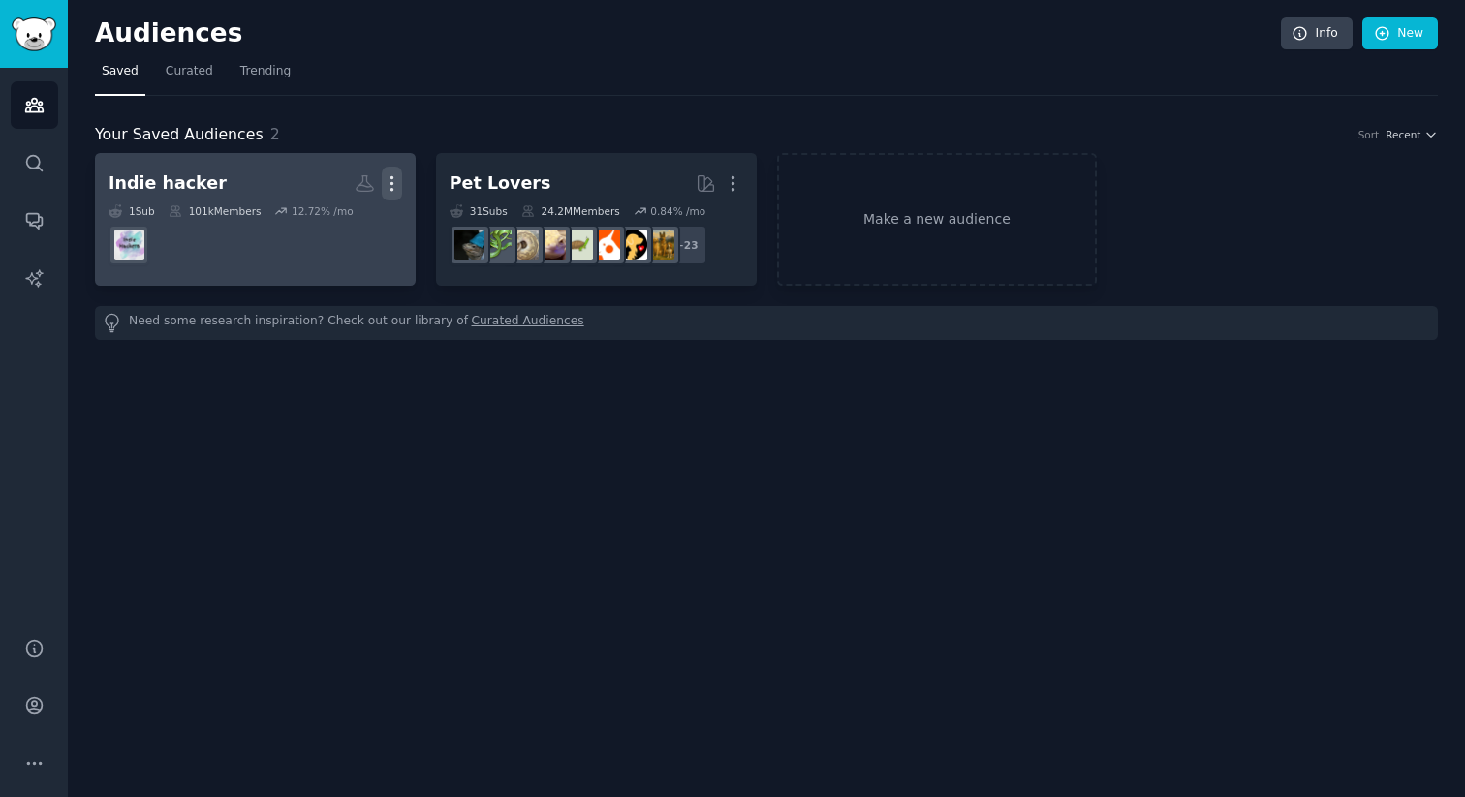
click at [396, 180] on icon "button" at bounding box center [392, 183] width 20 height 20
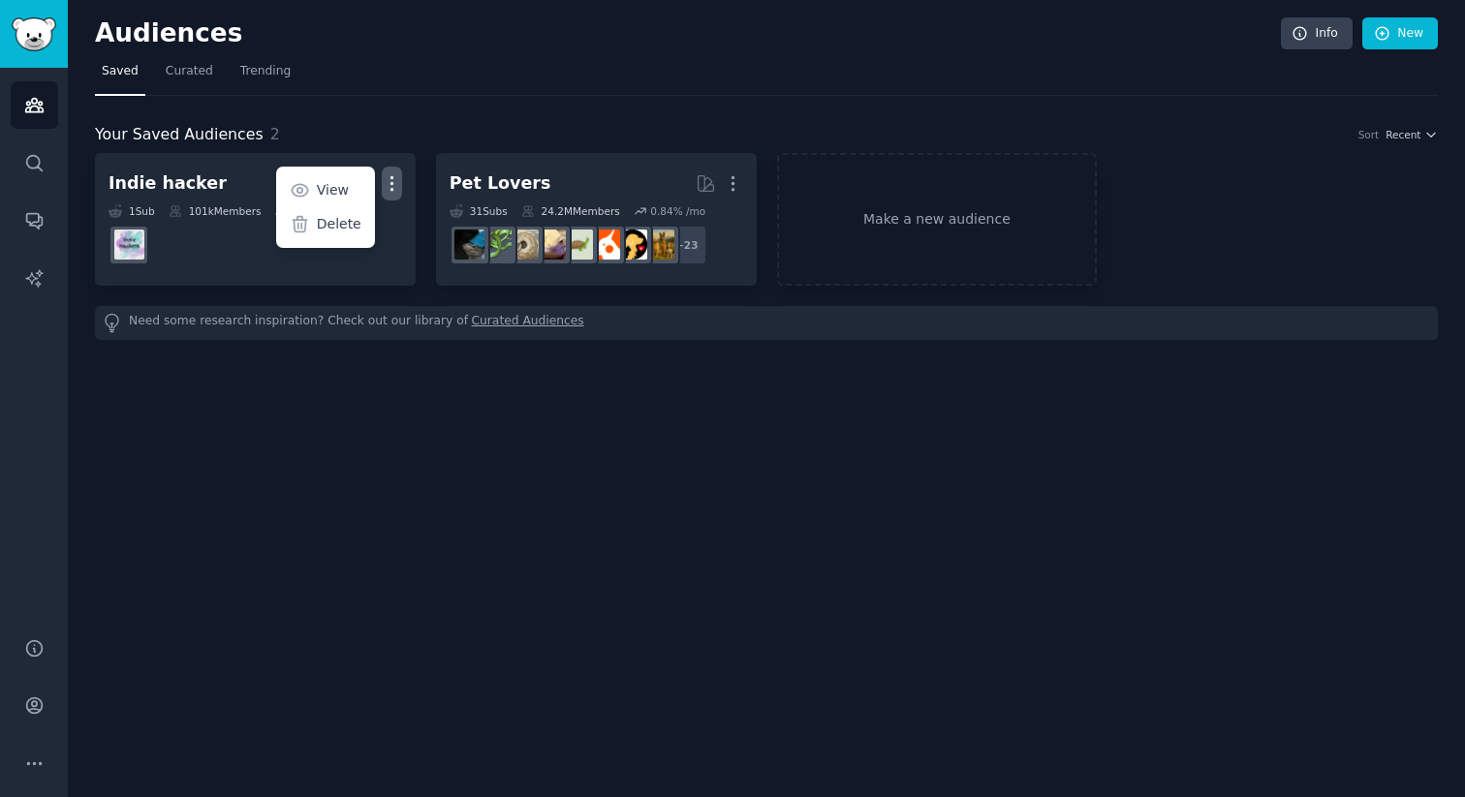
click at [378, 433] on div "Audiences Info New Saved Curated Trending Your Saved Audiences 2 Sort Recent In…" at bounding box center [766, 398] width 1397 height 797
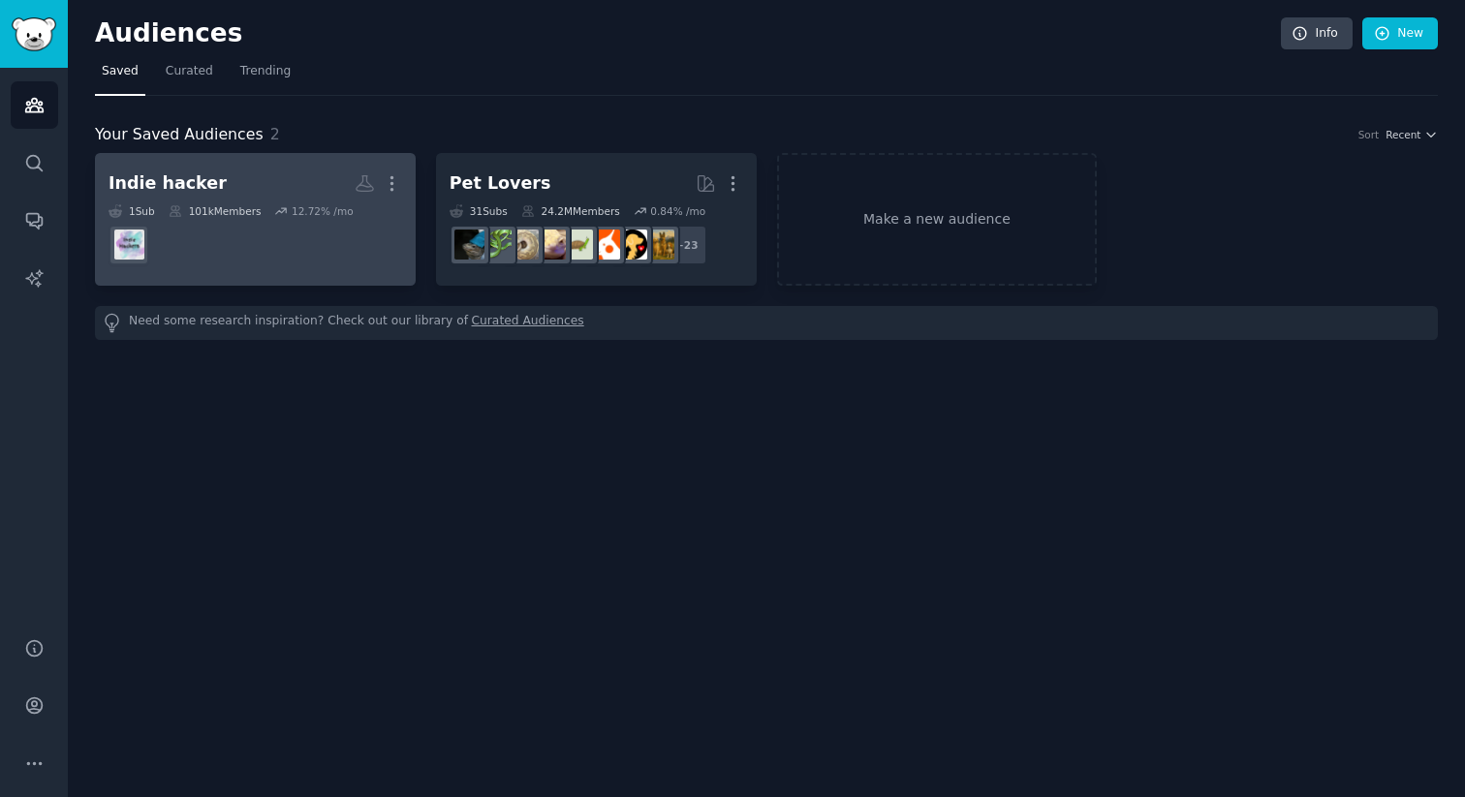
click at [380, 235] on dd at bounding box center [256, 245] width 294 height 54
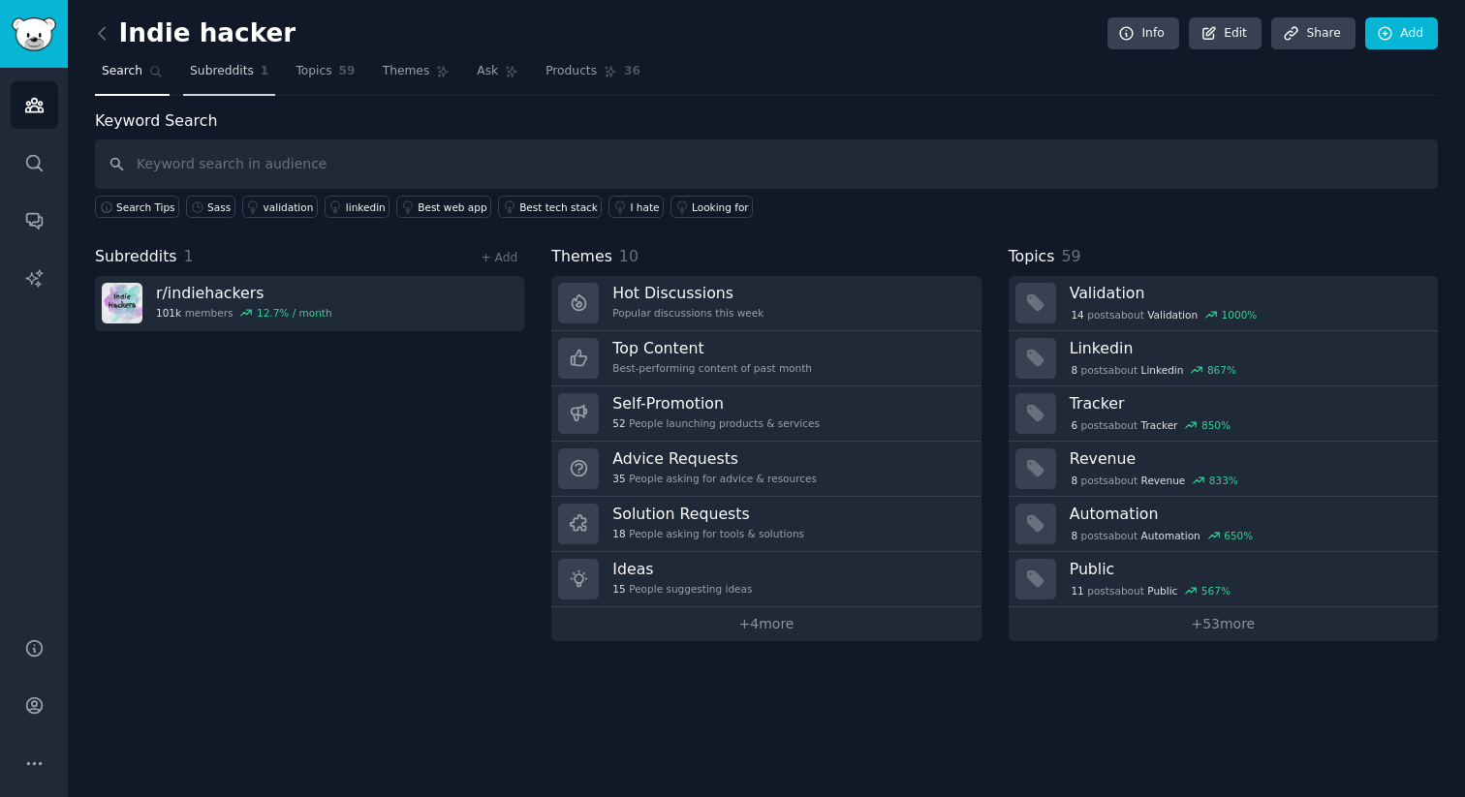
click at [222, 72] on span "Subreddits" at bounding box center [222, 71] width 64 height 17
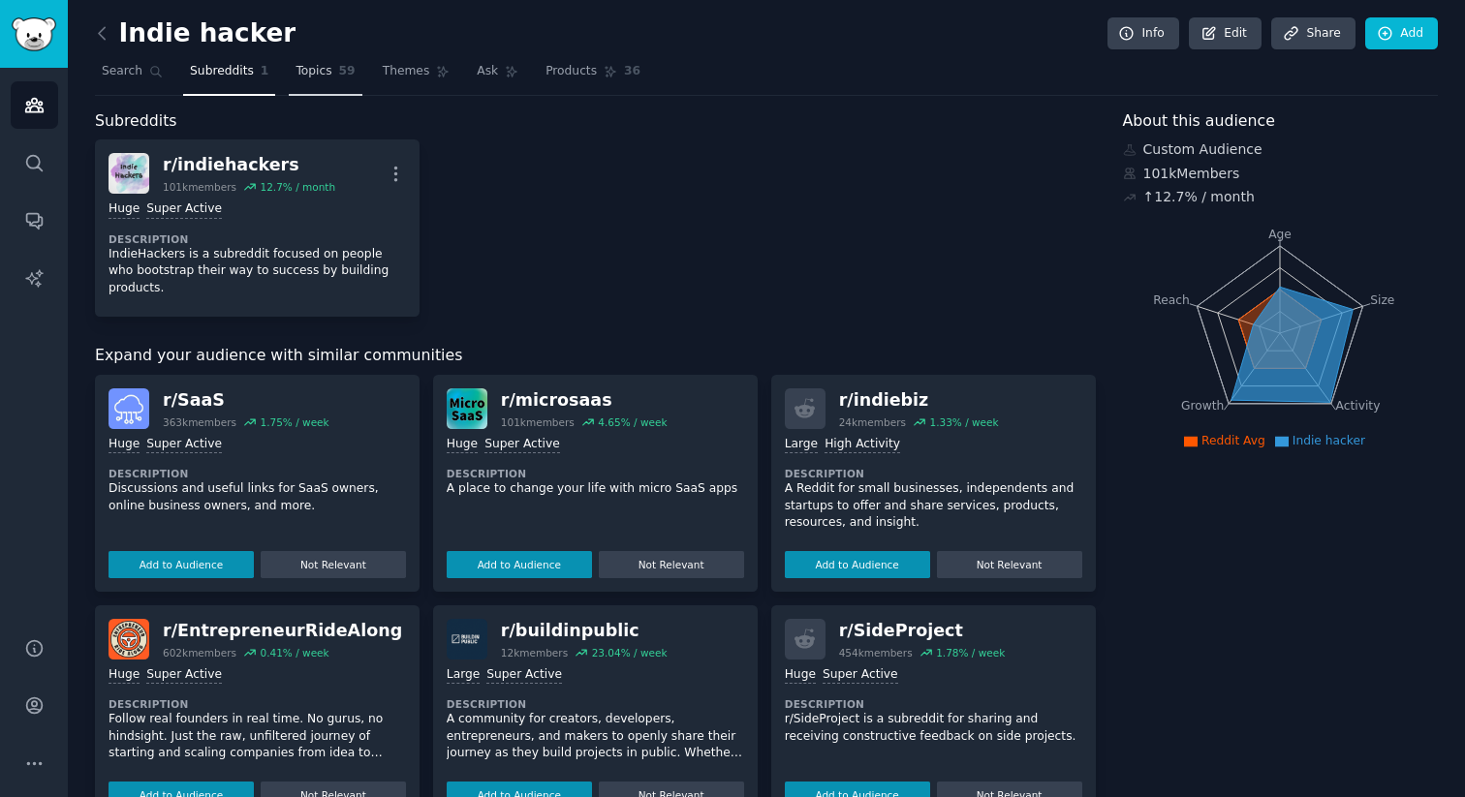
click at [327, 75] on span "Topics" at bounding box center [314, 71] width 36 height 17
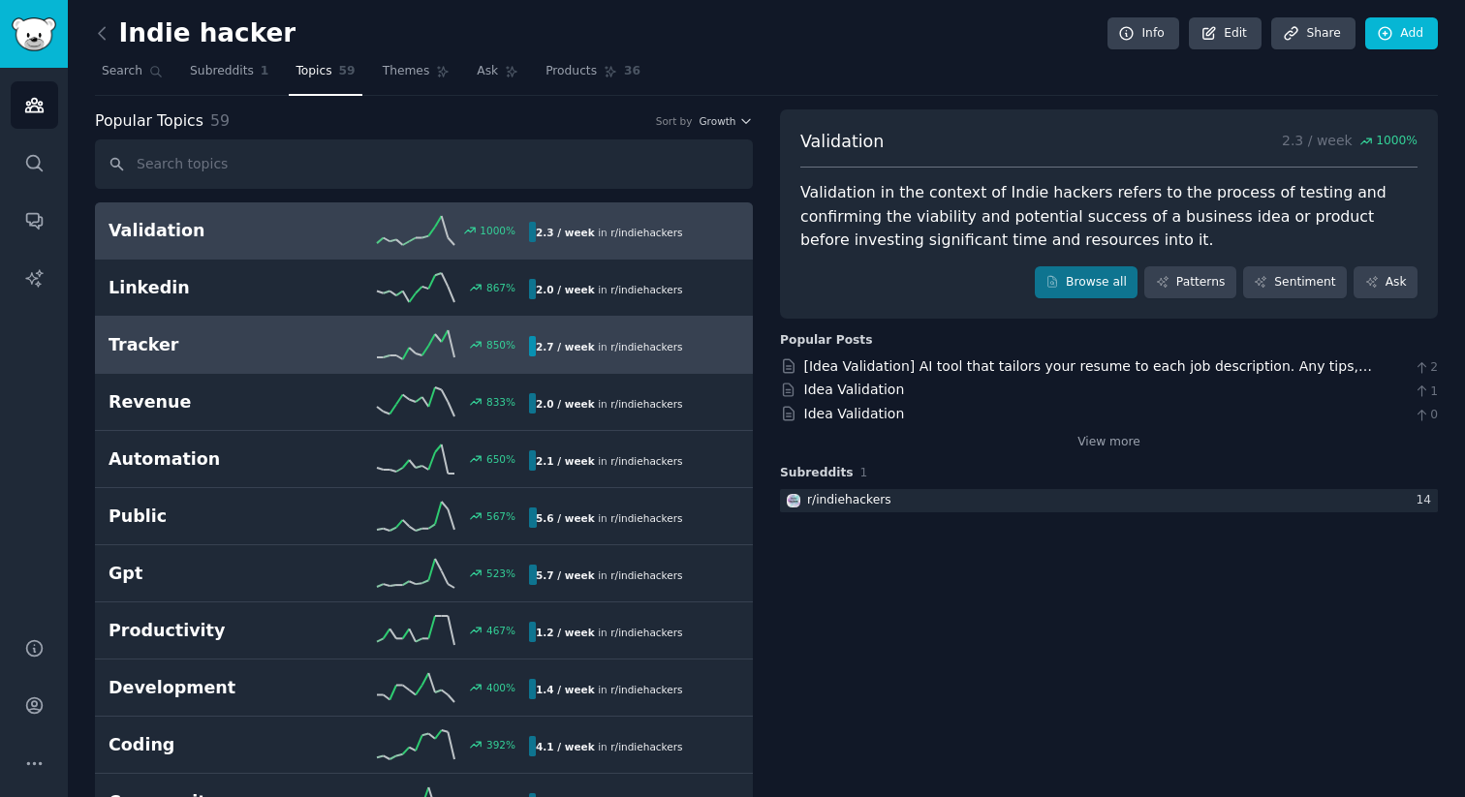
click at [244, 359] on link "Tracker 850 % 2.7 / week in r/ indiehackers" at bounding box center [424, 345] width 658 height 57
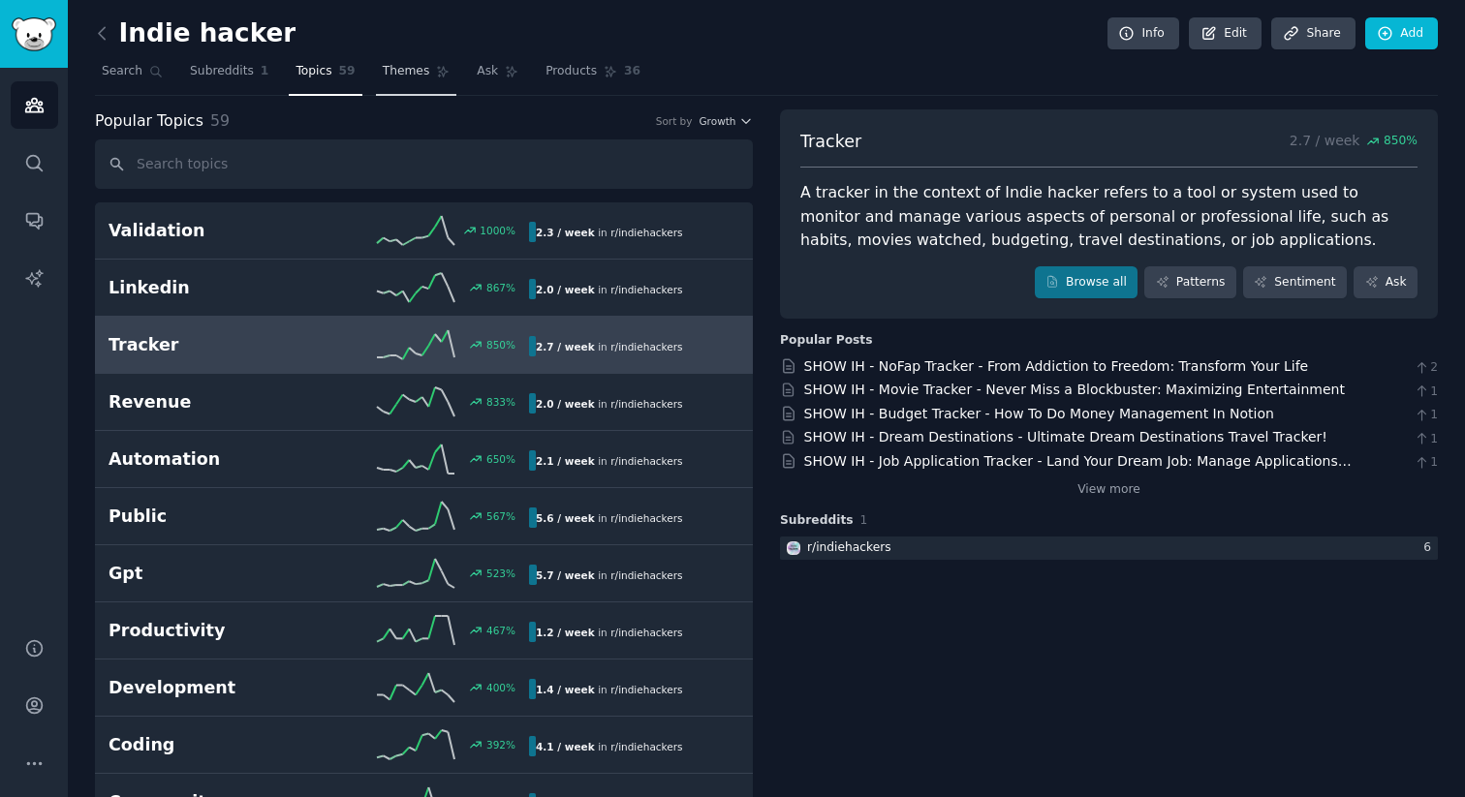
click at [395, 69] on span "Themes" at bounding box center [406, 71] width 47 height 17
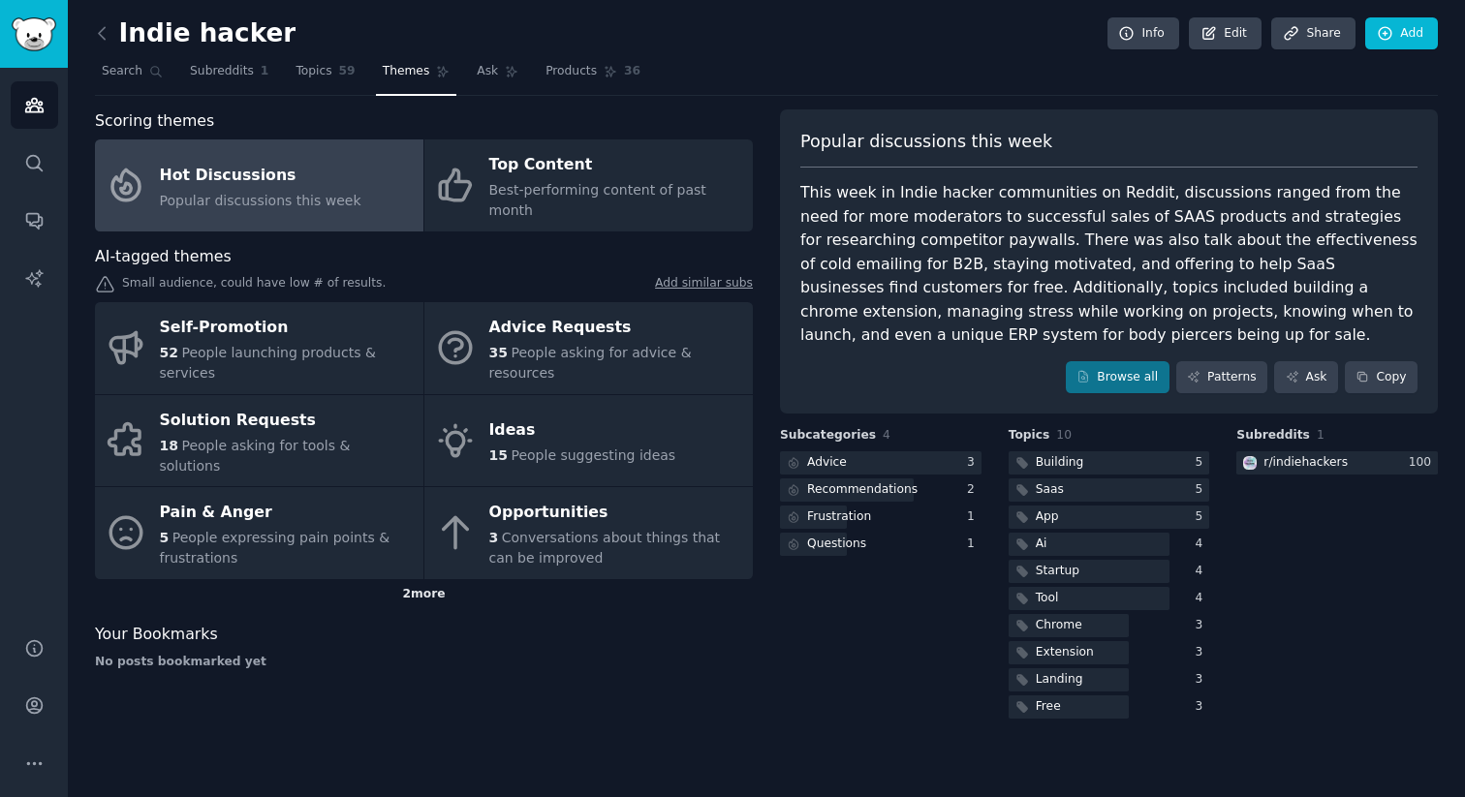
click at [420, 579] on div "2 more" at bounding box center [424, 594] width 658 height 31
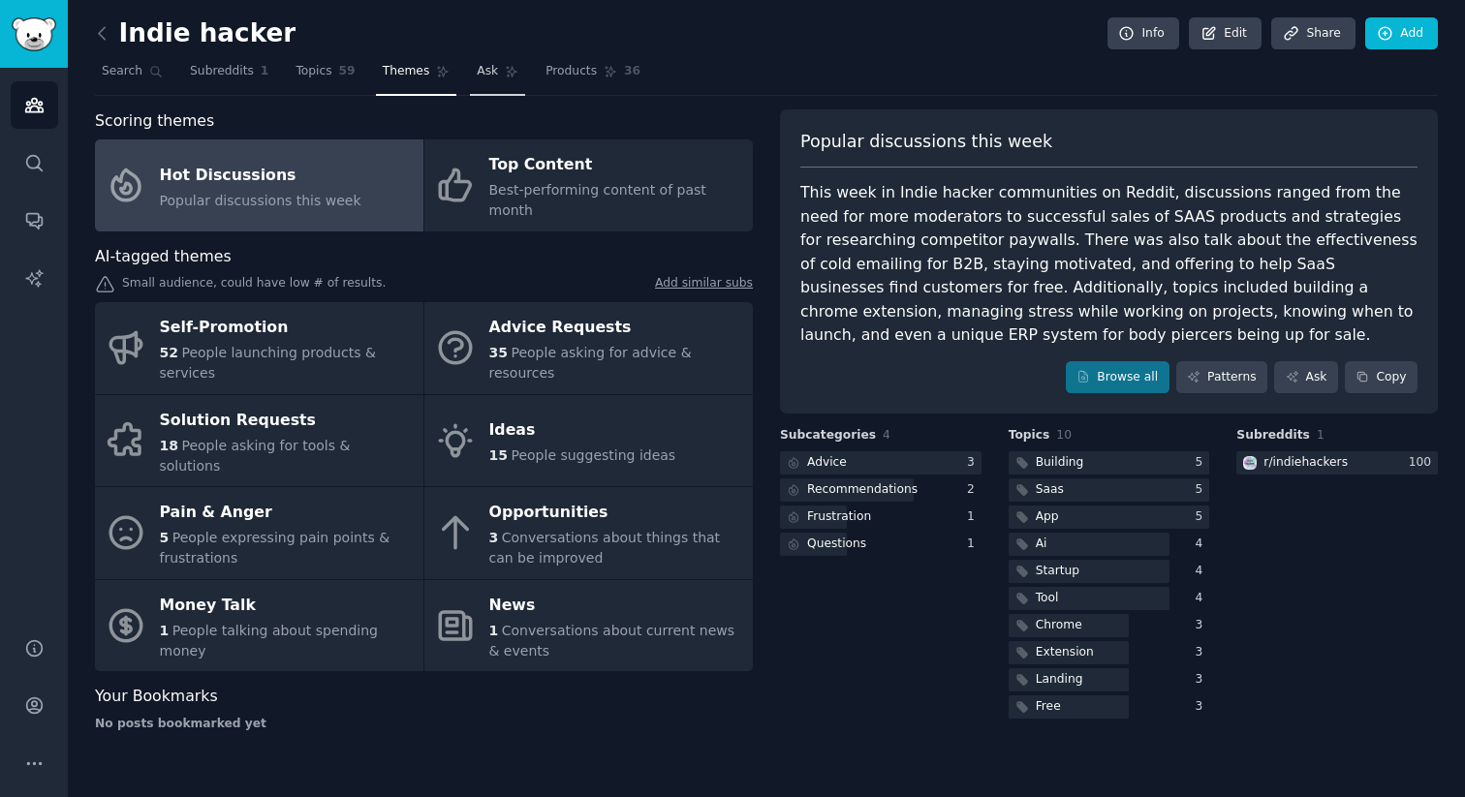
click at [481, 76] on span "Ask" at bounding box center [487, 71] width 21 height 17
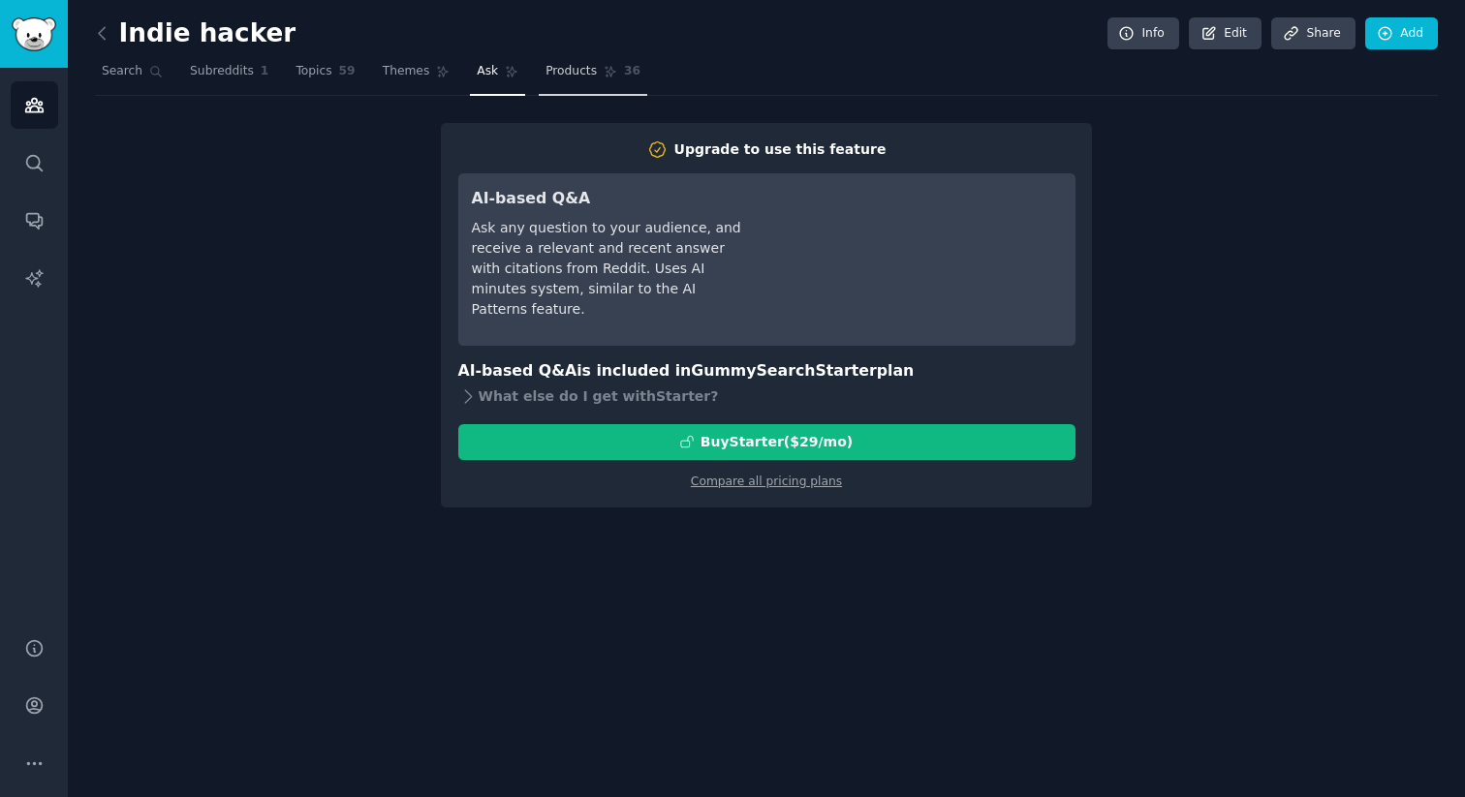
click at [558, 87] on link "Products 36" at bounding box center [593, 76] width 109 height 40
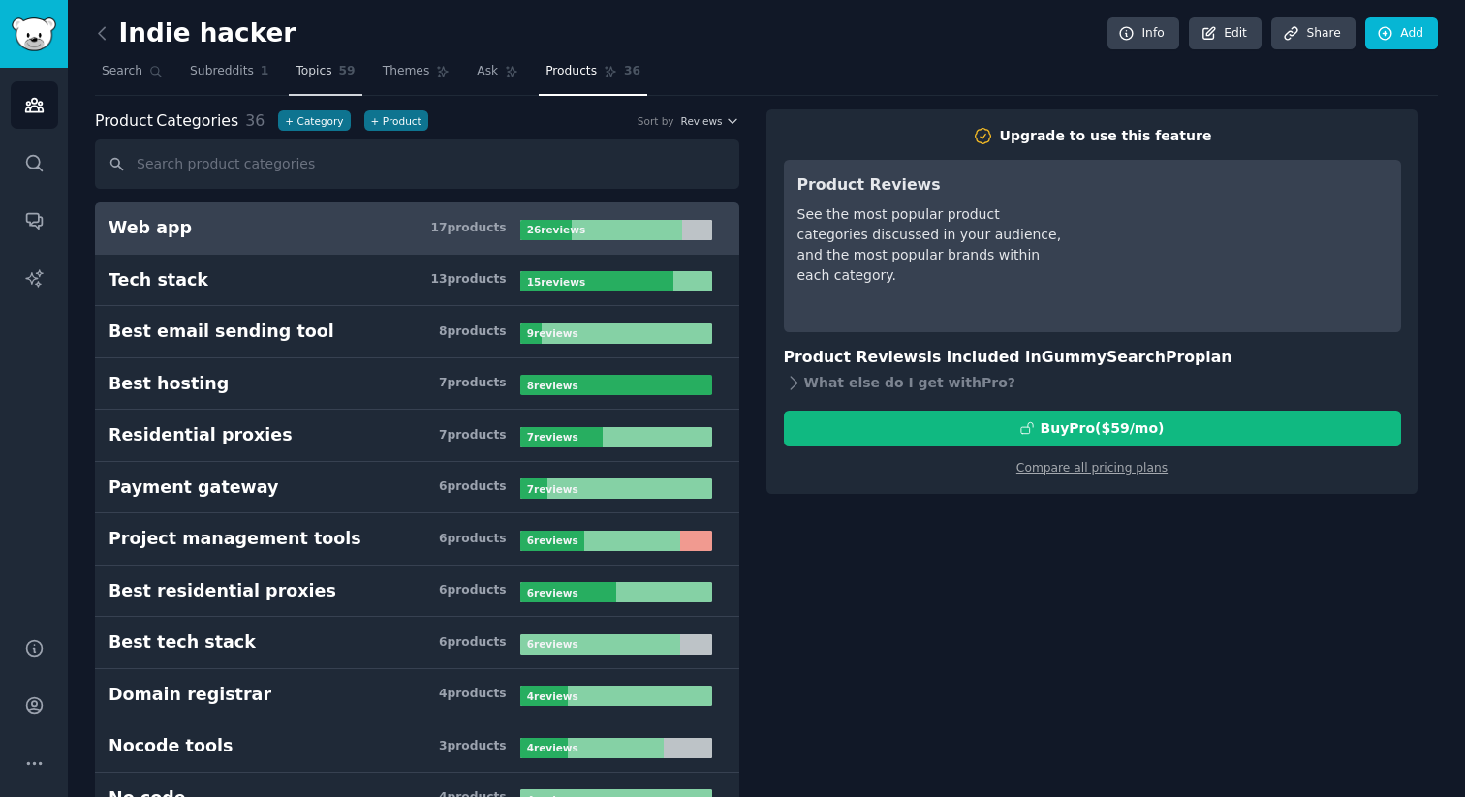
click at [326, 62] on link "Topics 59" at bounding box center [325, 76] width 73 height 40
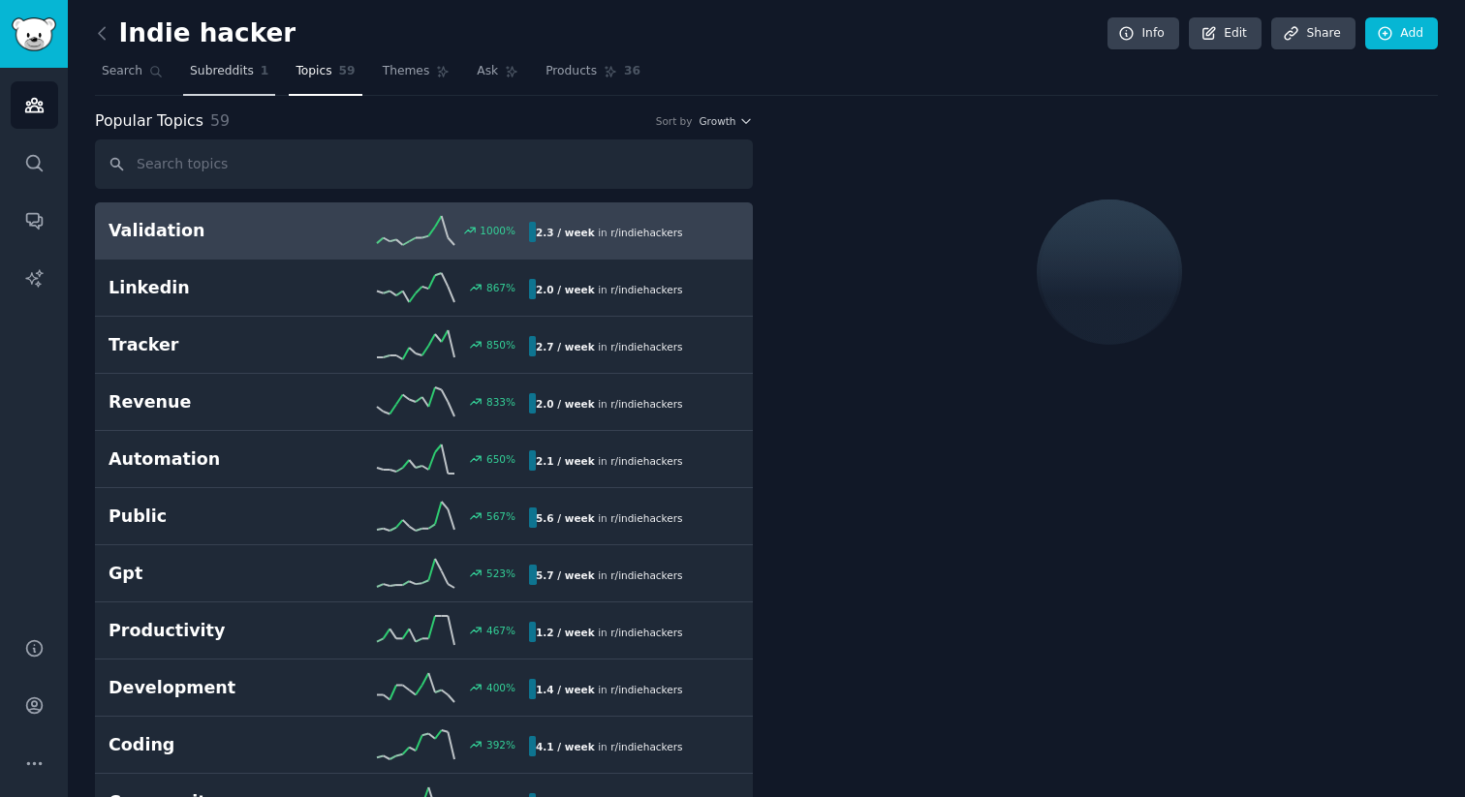
click at [213, 78] on span "Subreddits" at bounding box center [222, 71] width 64 height 17
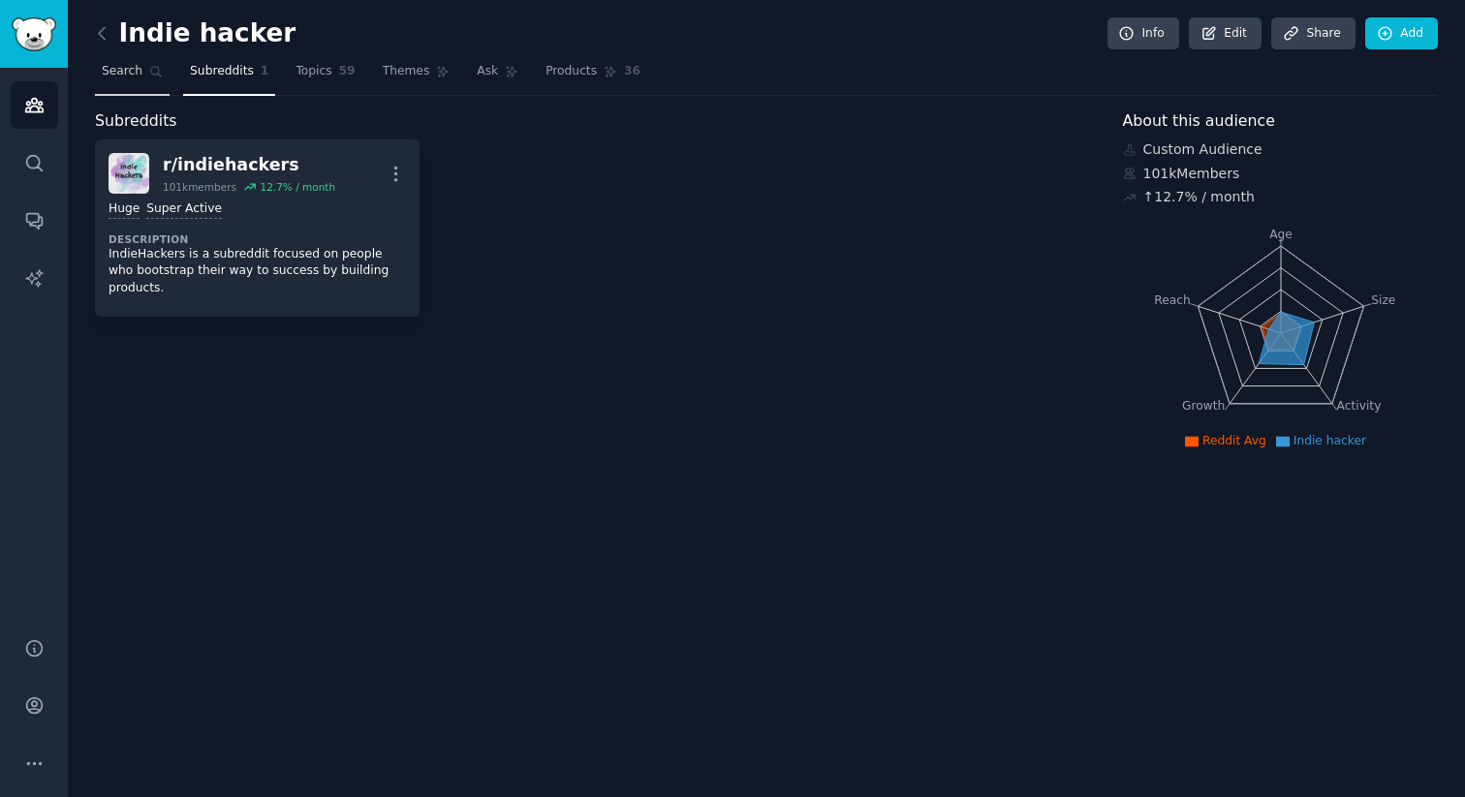
click at [99, 93] on link "Search" at bounding box center [132, 76] width 75 height 40
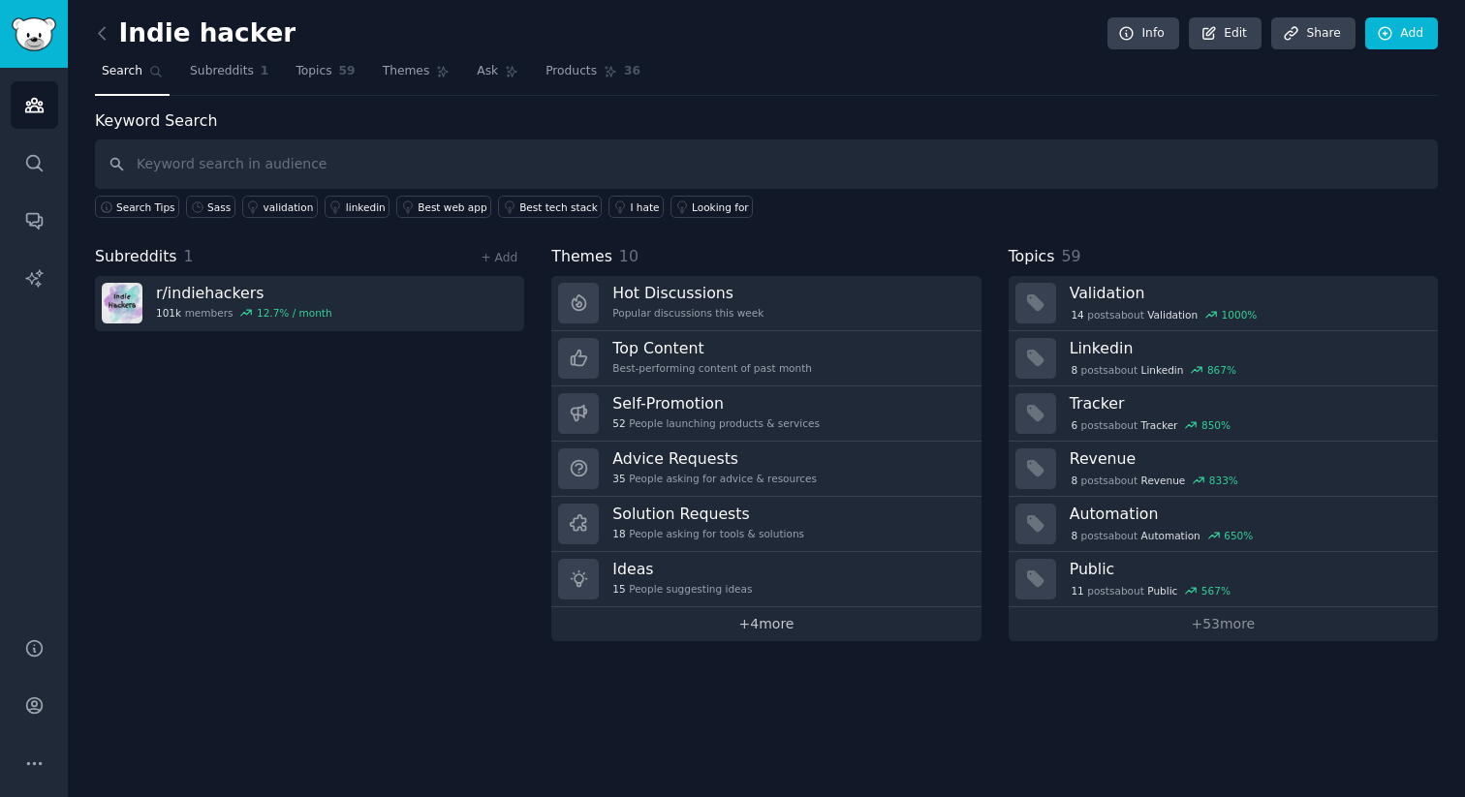
click at [743, 633] on link "+ 4 more" at bounding box center [765, 624] width 429 height 34
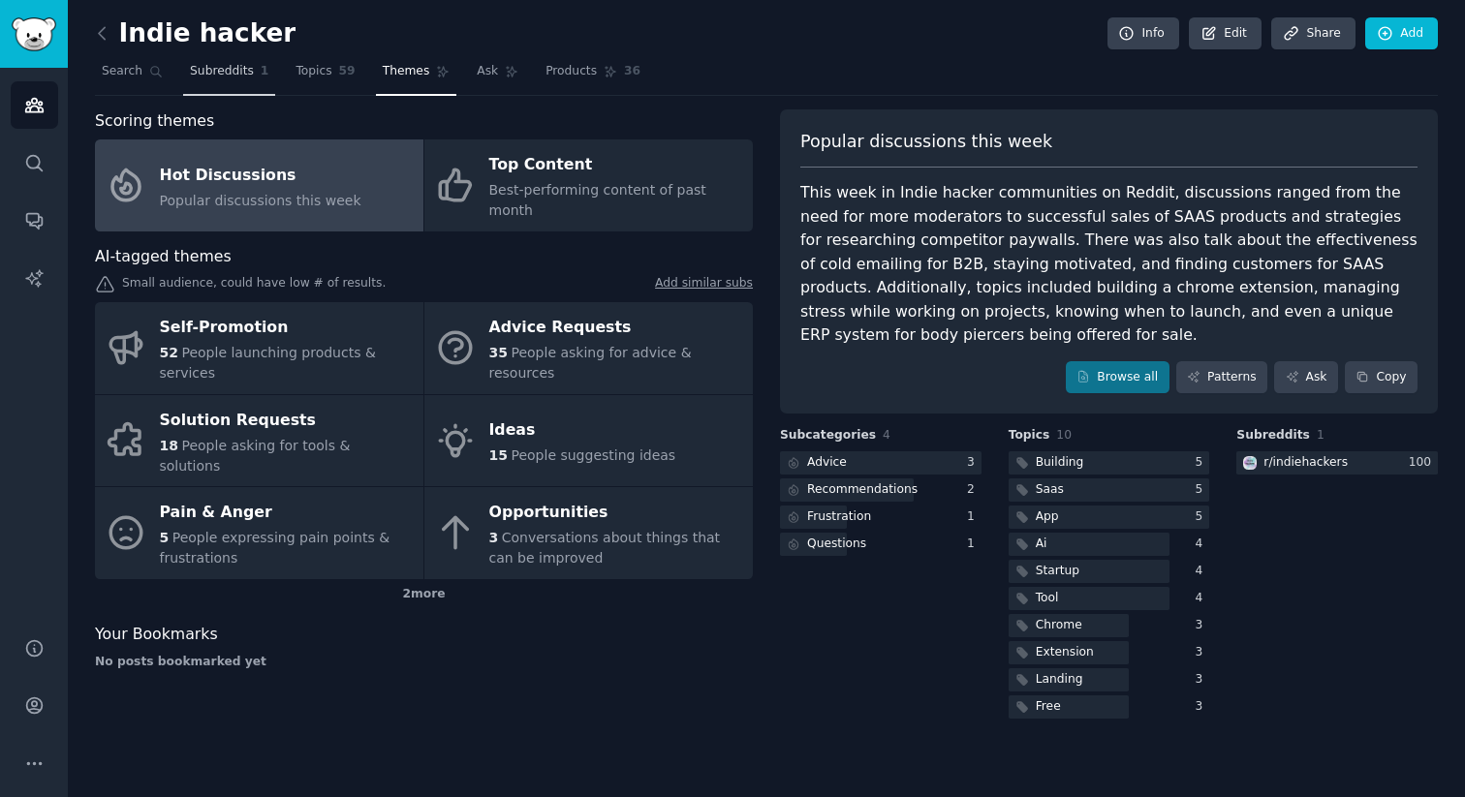
click at [241, 79] on link "Subreddits 1" at bounding box center [229, 76] width 92 height 40
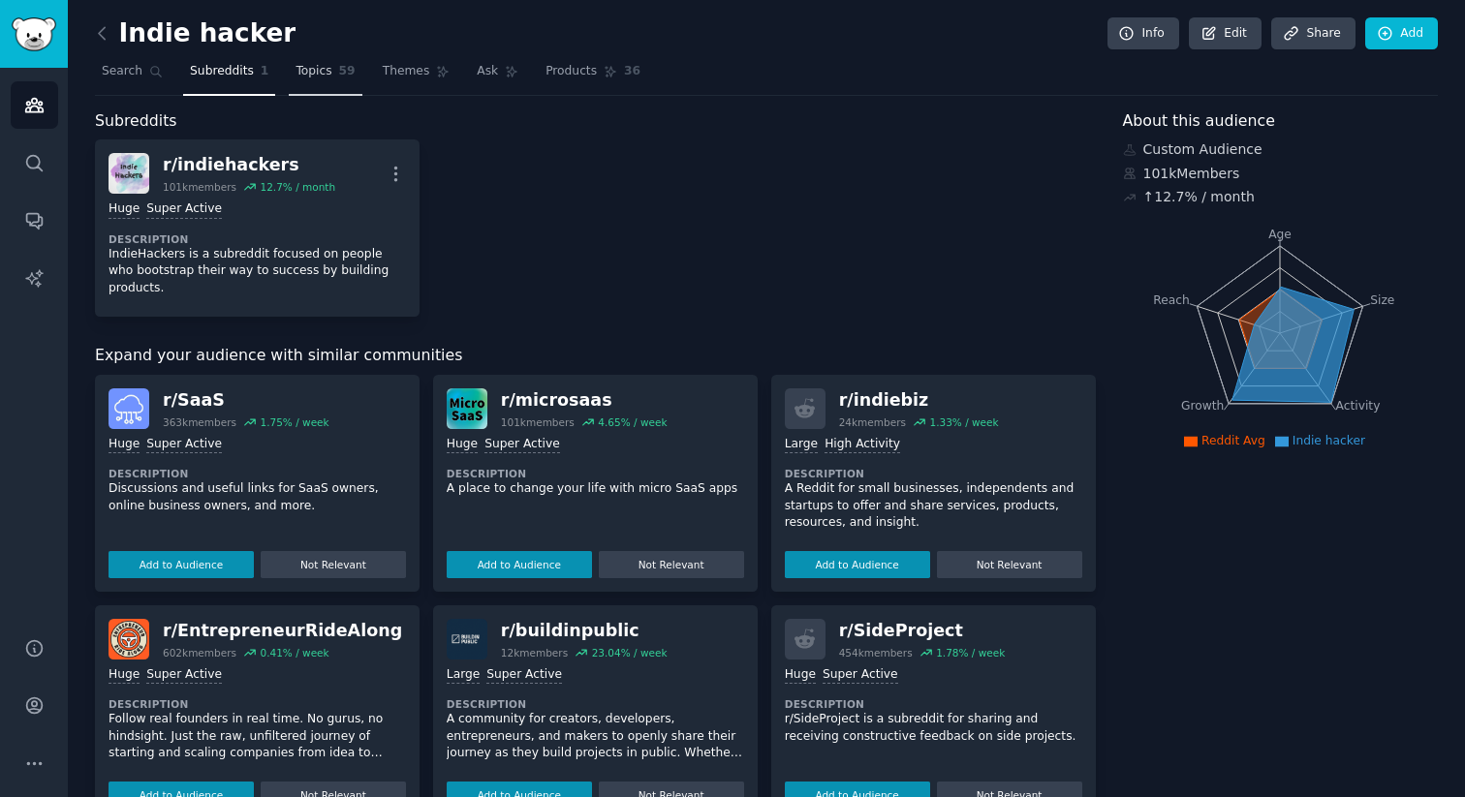
click at [316, 78] on span "Topics" at bounding box center [314, 71] width 36 height 17
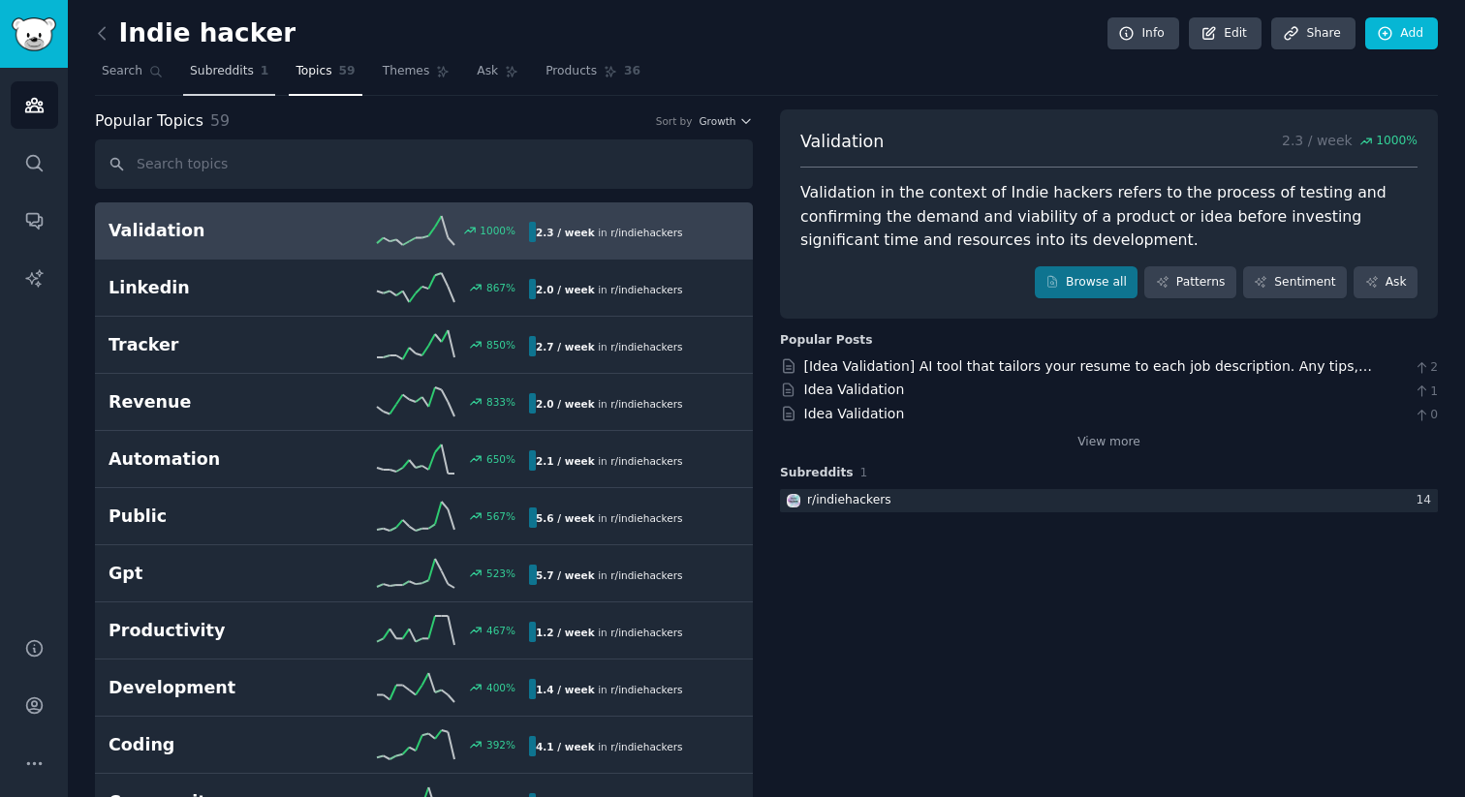
click at [218, 66] on span "Subreddits" at bounding box center [222, 71] width 64 height 17
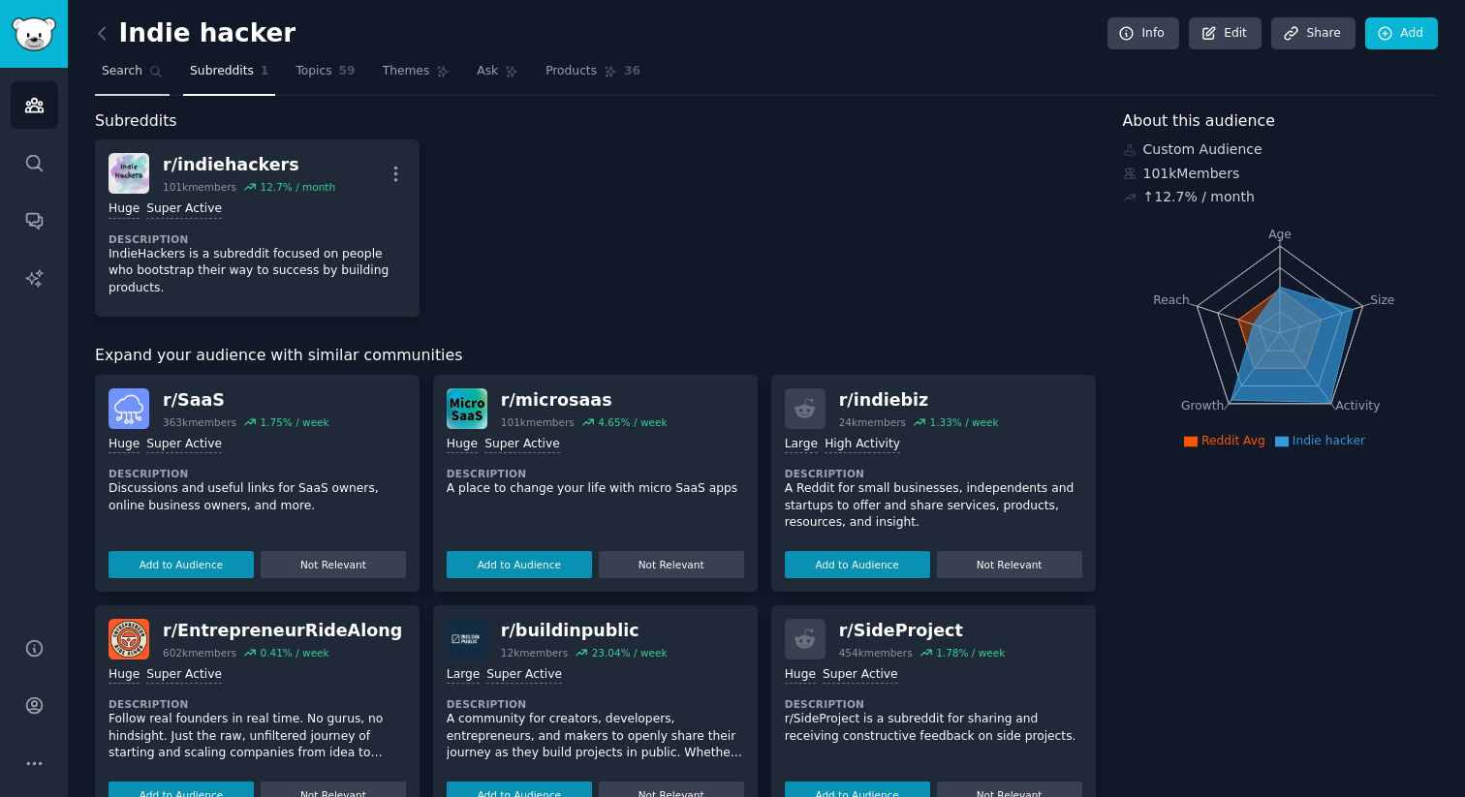
click at [146, 69] on link "Search" at bounding box center [132, 76] width 75 height 40
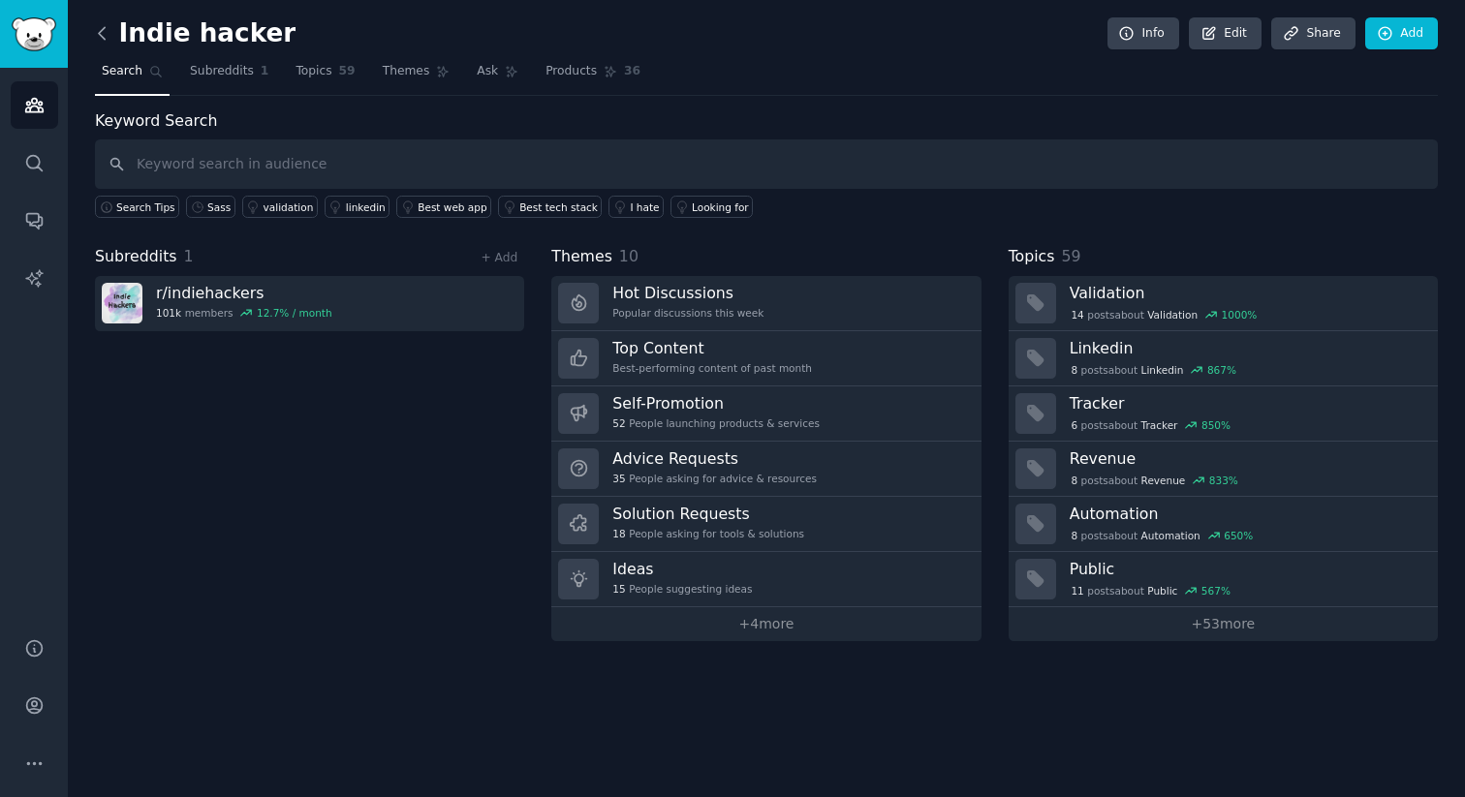
click at [107, 40] on icon at bounding box center [102, 33] width 20 height 20
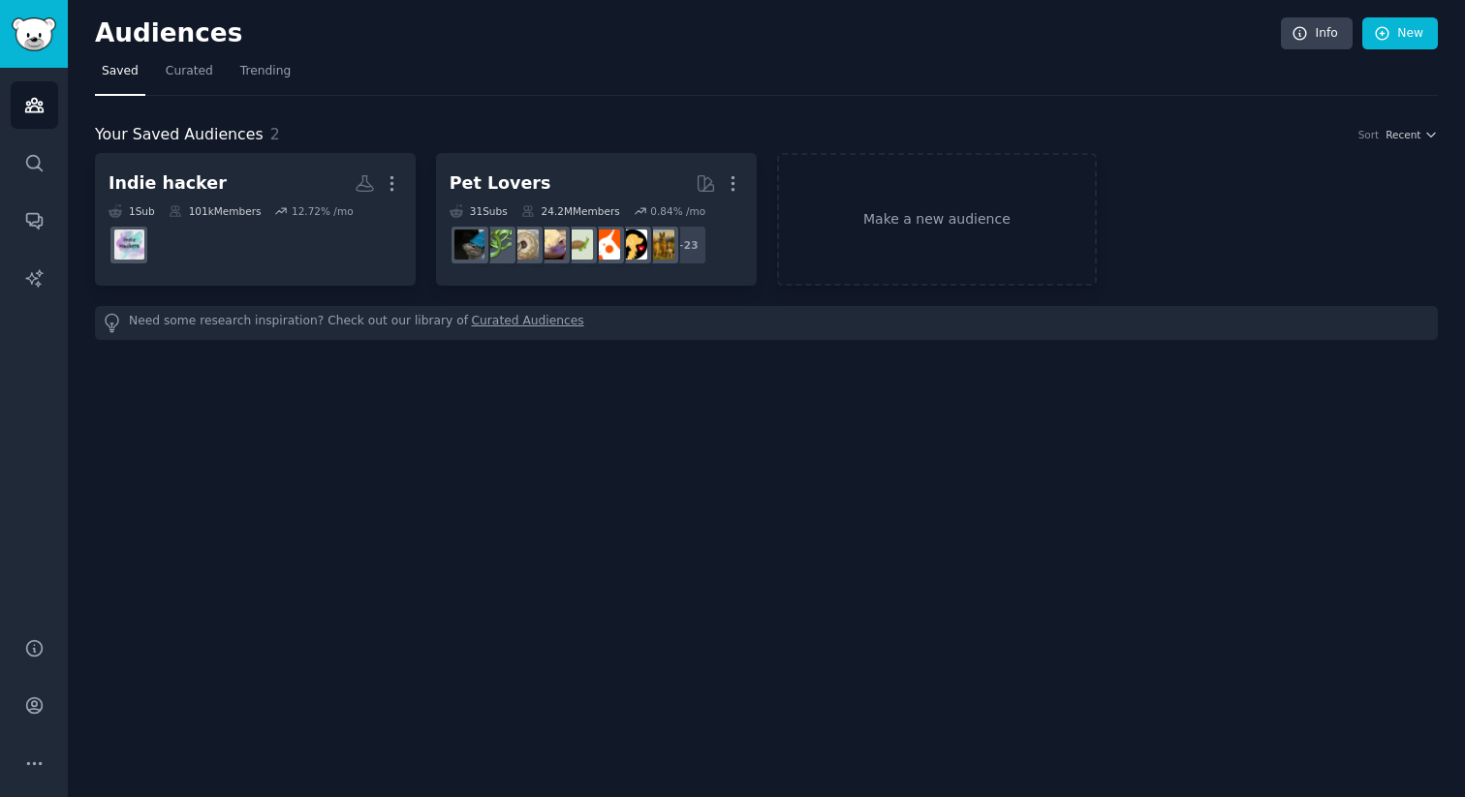
click at [1336, 195] on div "Indie hacker More 1 Sub 101k Members 12.72 % /mo r/indiehackers Pet Lovers More…" at bounding box center [766, 219] width 1343 height 133
